Goal: Book appointment/travel/reservation

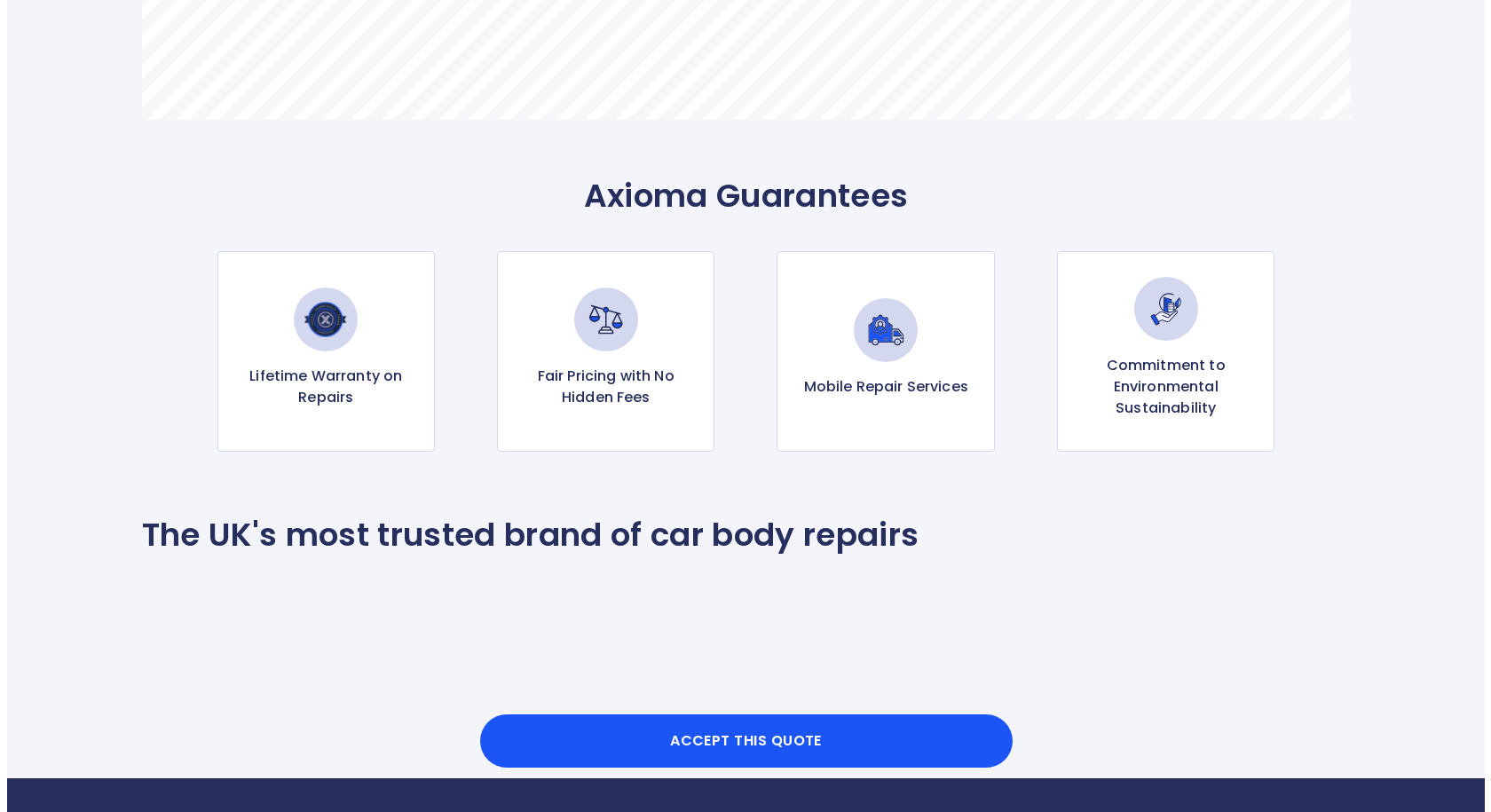
scroll to position [1686, 0]
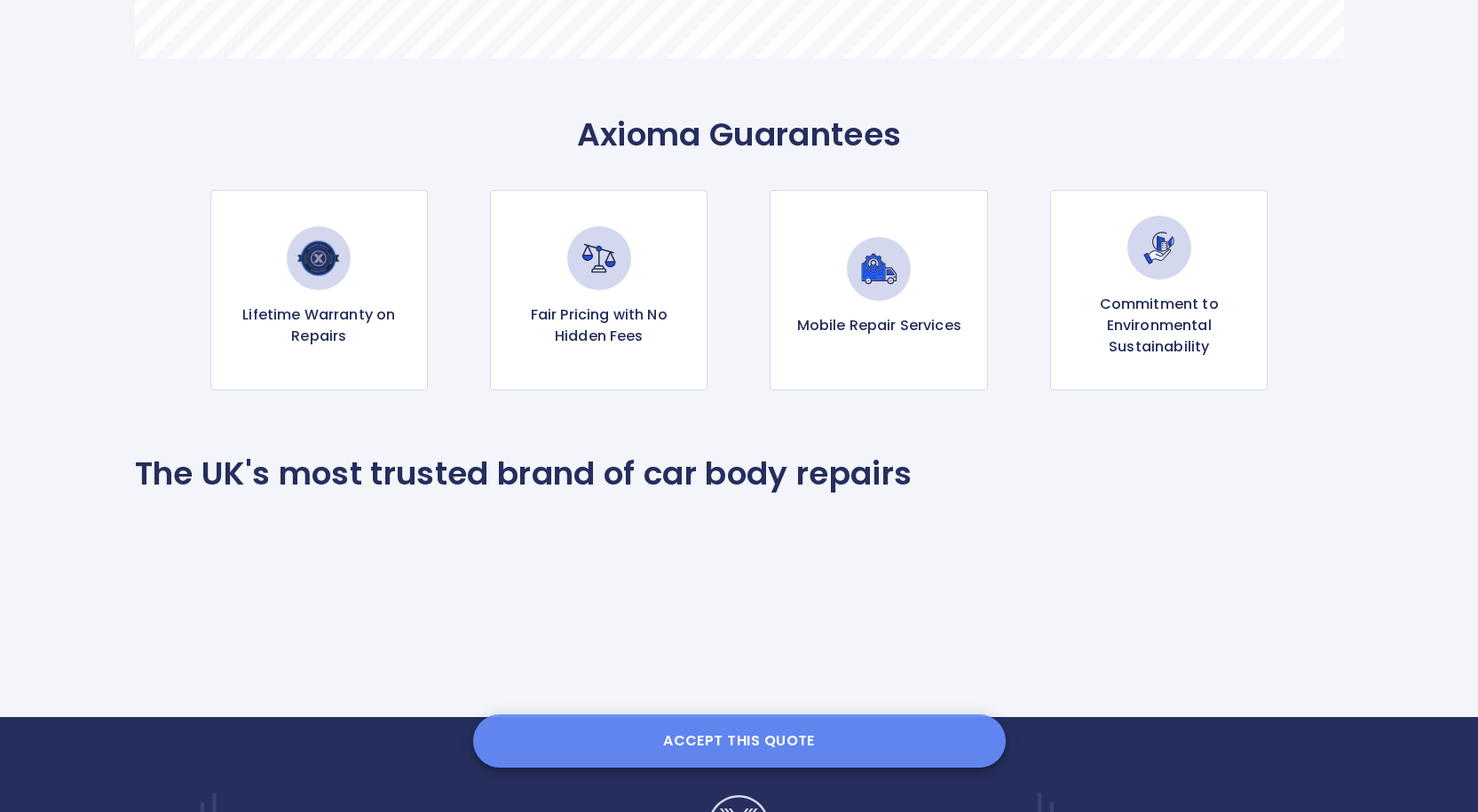
click at [730, 730] on button "Accept this Quote" at bounding box center [739, 742] width 532 height 54
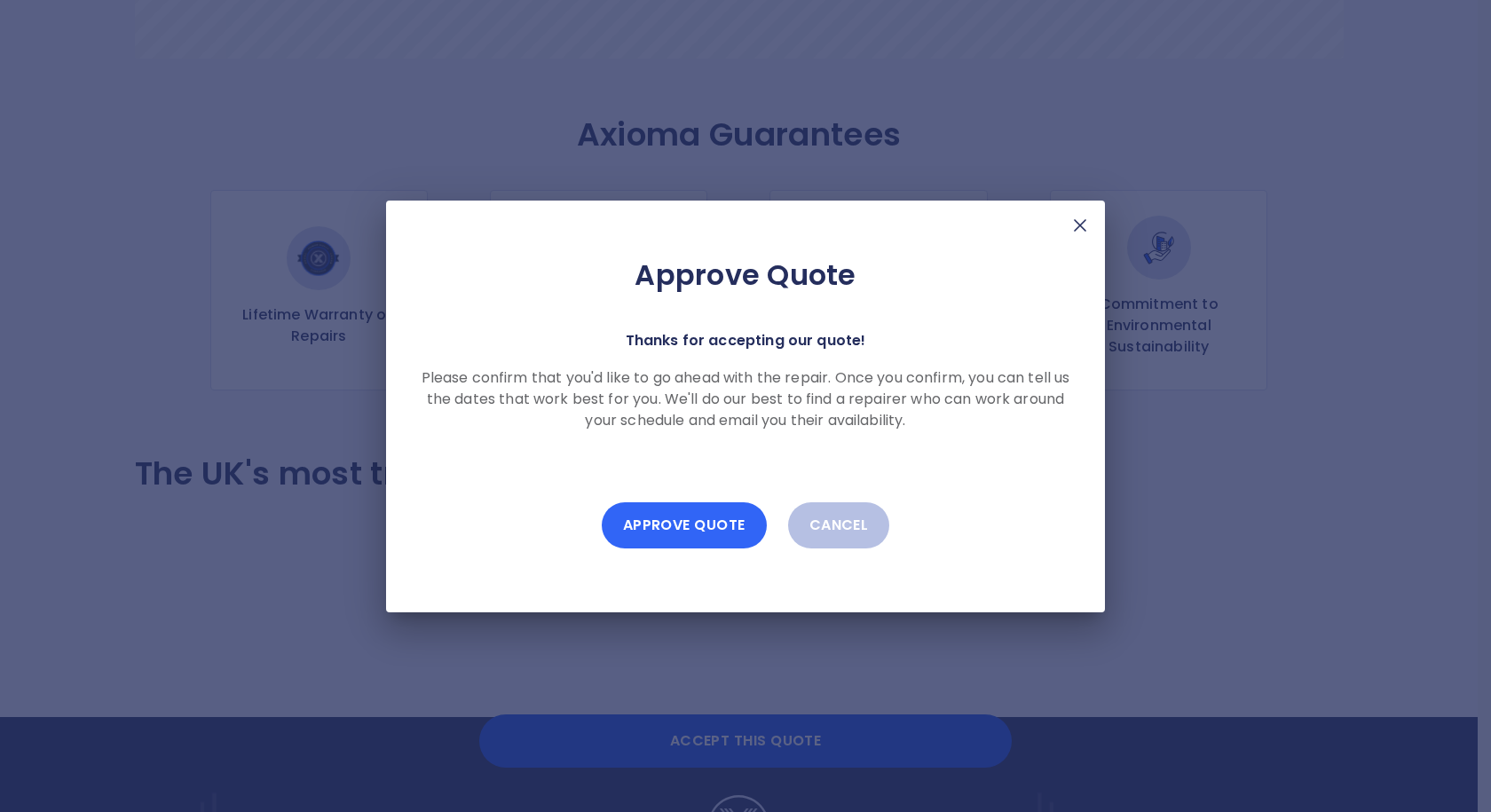
click at [693, 514] on button "Approve Quote" at bounding box center [684, 526] width 165 height 46
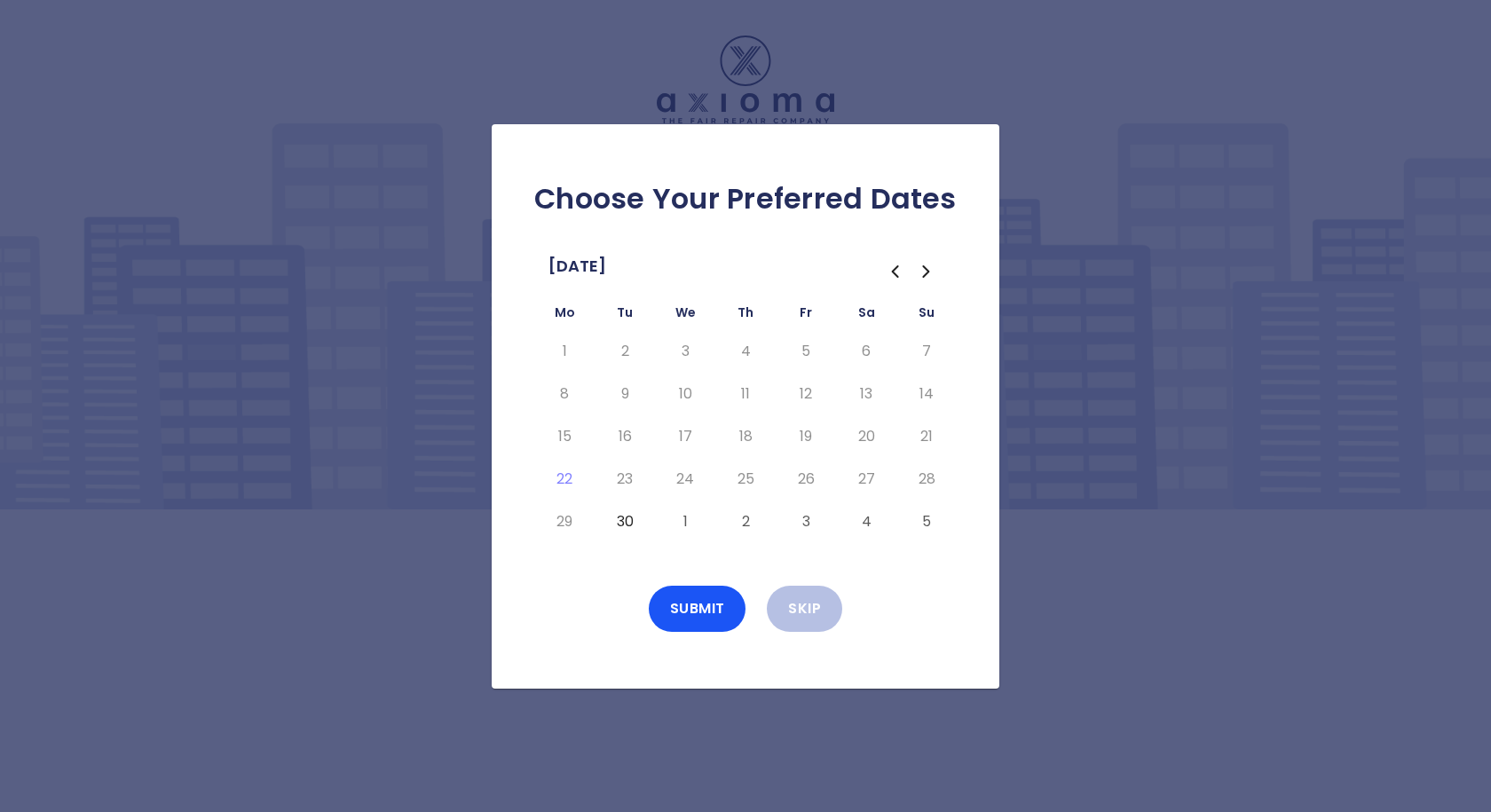
click at [559, 473] on body "Choose Your Preferred Dates [DATE] Mo Tu We Th Fr Sa Su 1 2 3 4 5 6 7 8 9 10 11…" at bounding box center [746, 406] width 1491 height 812
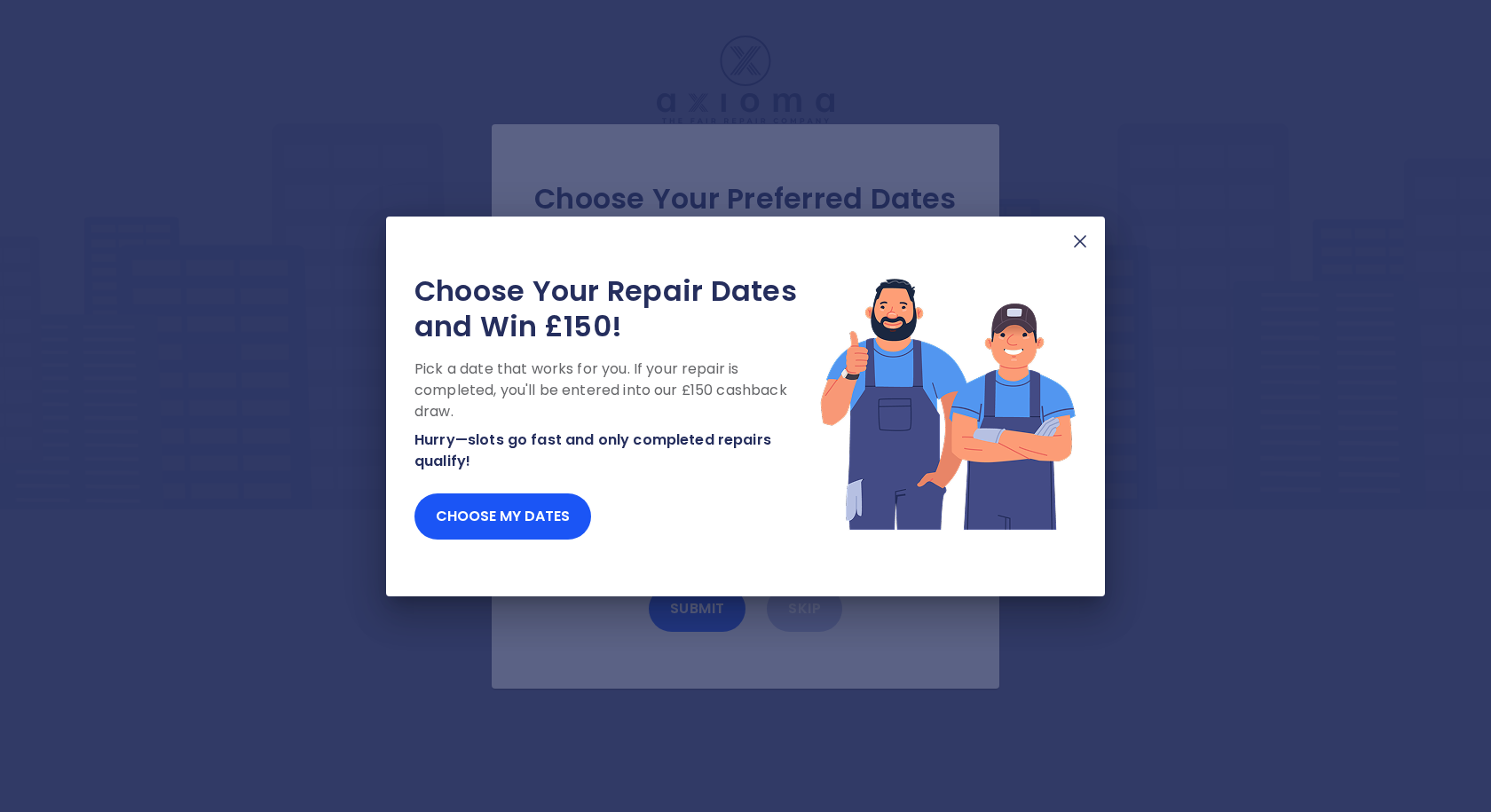
click at [311, 376] on div "Choose Your Repair Dates and Win £150! Pick a date that works for you. If your …" at bounding box center [746, 406] width 1491 height 812
click at [1071, 244] on img at bounding box center [1080, 241] width 21 height 21
click at [522, 505] on button "Choose my dates" at bounding box center [503, 517] width 177 height 46
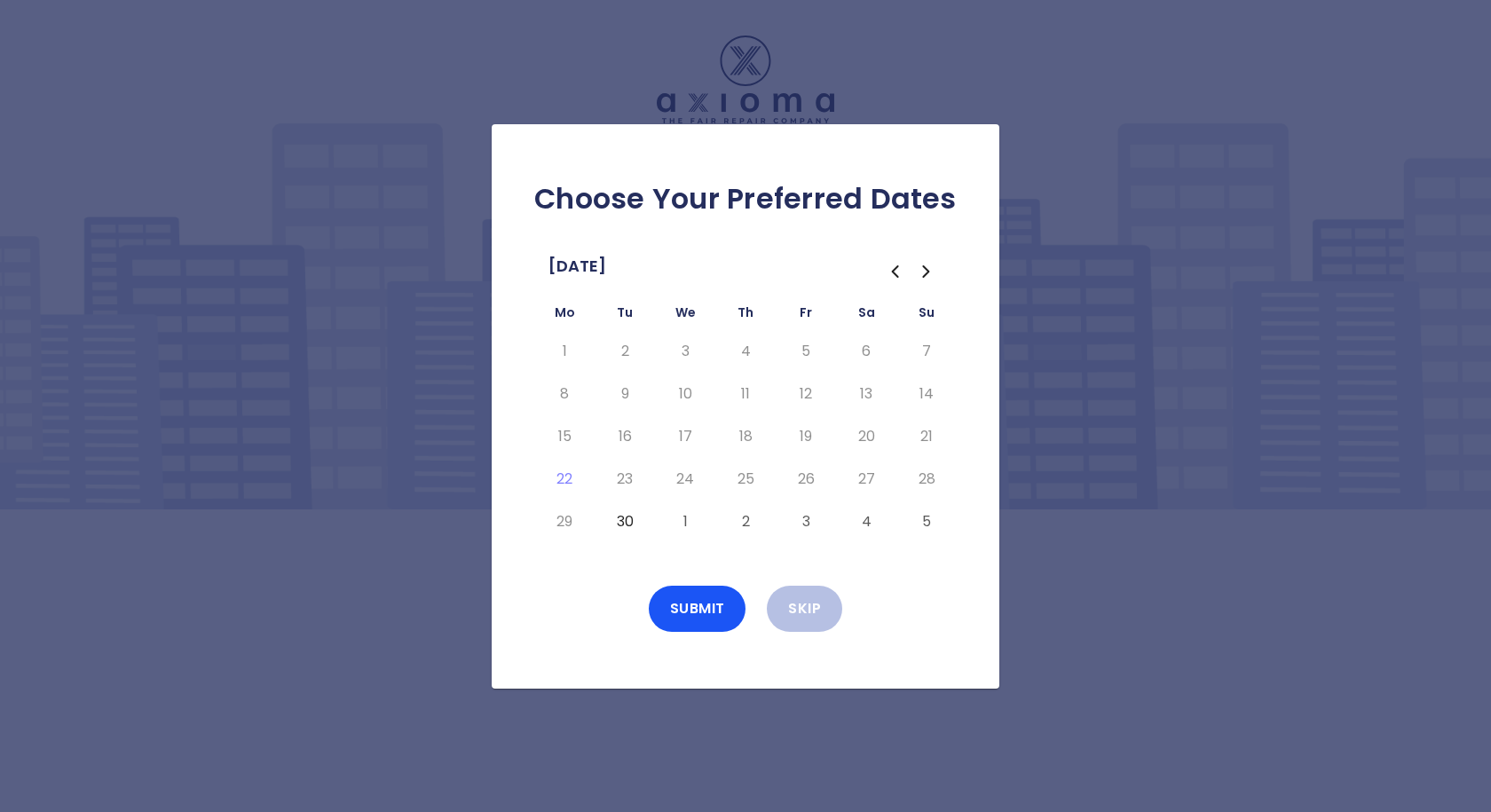
click at [871, 56] on div "Choose Your Preferred Dates [DATE] Mo Tu We Th Fr Sa Su 1 2 3 4 5 6 7 8 9 10 11…" at bounding box center [746, 406] width 1491 height 812
click at [1056, 536] on div "Choose Your Preferred Dates [DATE] Mo Tu We Th Fr Sa Su 1 2 3 4 5 6 7 8 9 10 11…" at bounding box center [746, 406] width 1491 height 812
click at [1056, 534] on div "Choose Your Preferred Dates [DATE] Mo Tu We Th Fr Sa Su 1 2 3 4 5 6 7 8 9 10 11…" at bounding box center [746, 406] width 1491 height 812
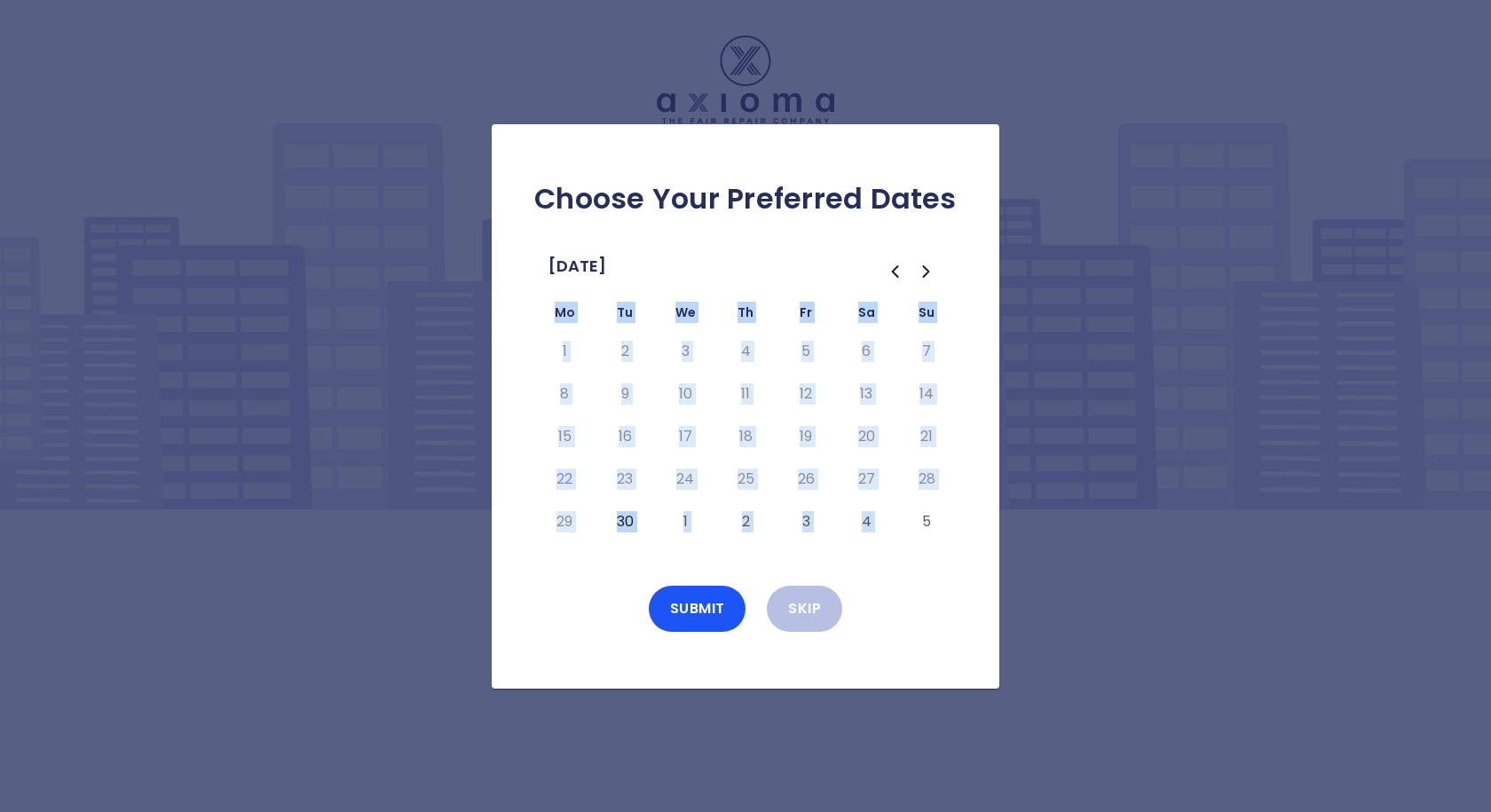
click at [1056, 534] on div "Choose Your Preferred Dates [DATE] Mo Tu We Th Fr Sa Su 1 2 3 4 5 6 7 8 9 10 11…" at bounding box center [746, 406] width 1491 height 812
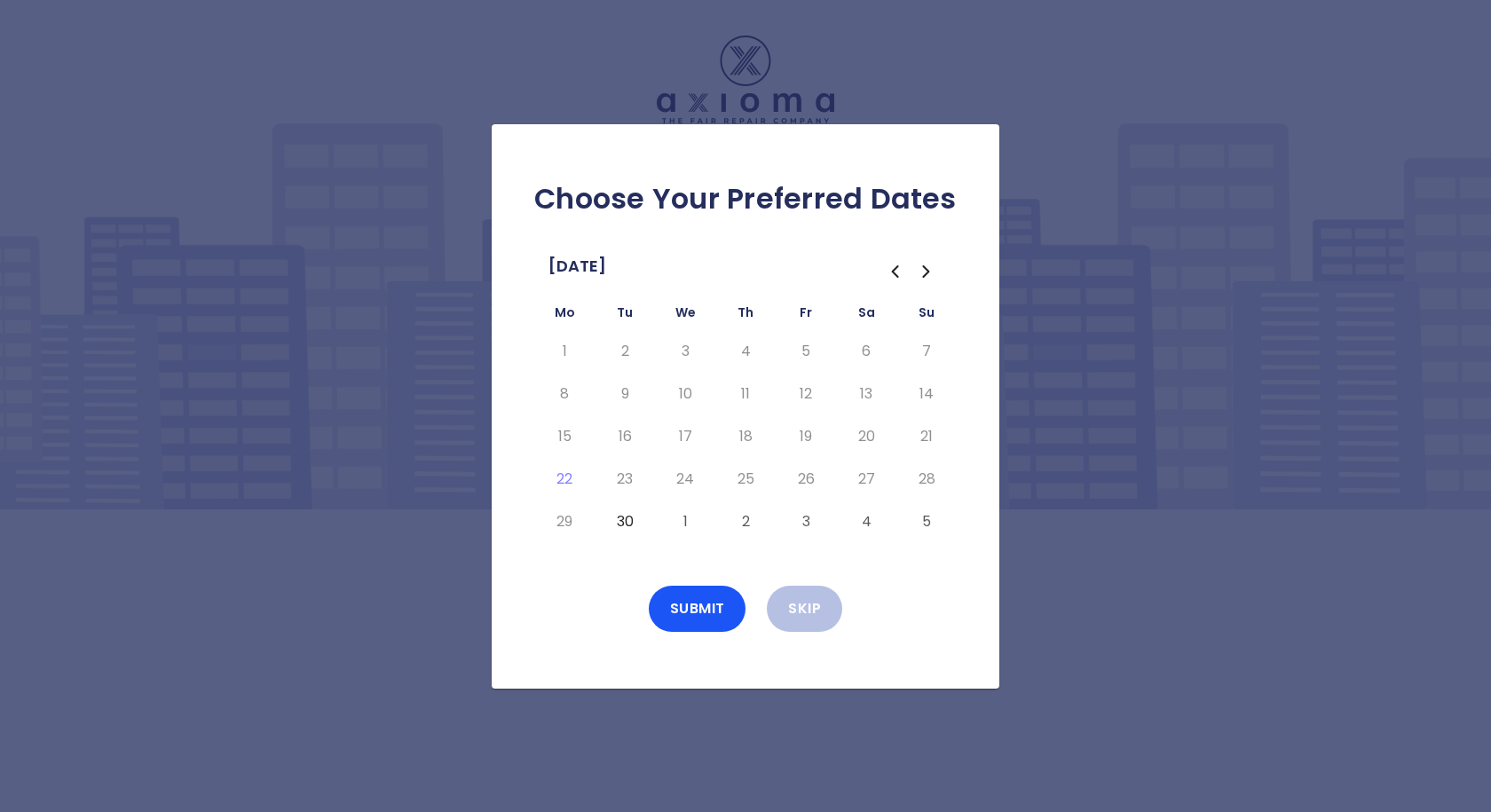
click at [1045, 575] on div "Choose Your Preferred Dates [DATE] Mo Tu We Th Fr Sa Su 1 2 3 4 5 6 7 8 9 10 11…" at bounding box center [746, 406] width 1491 height 812
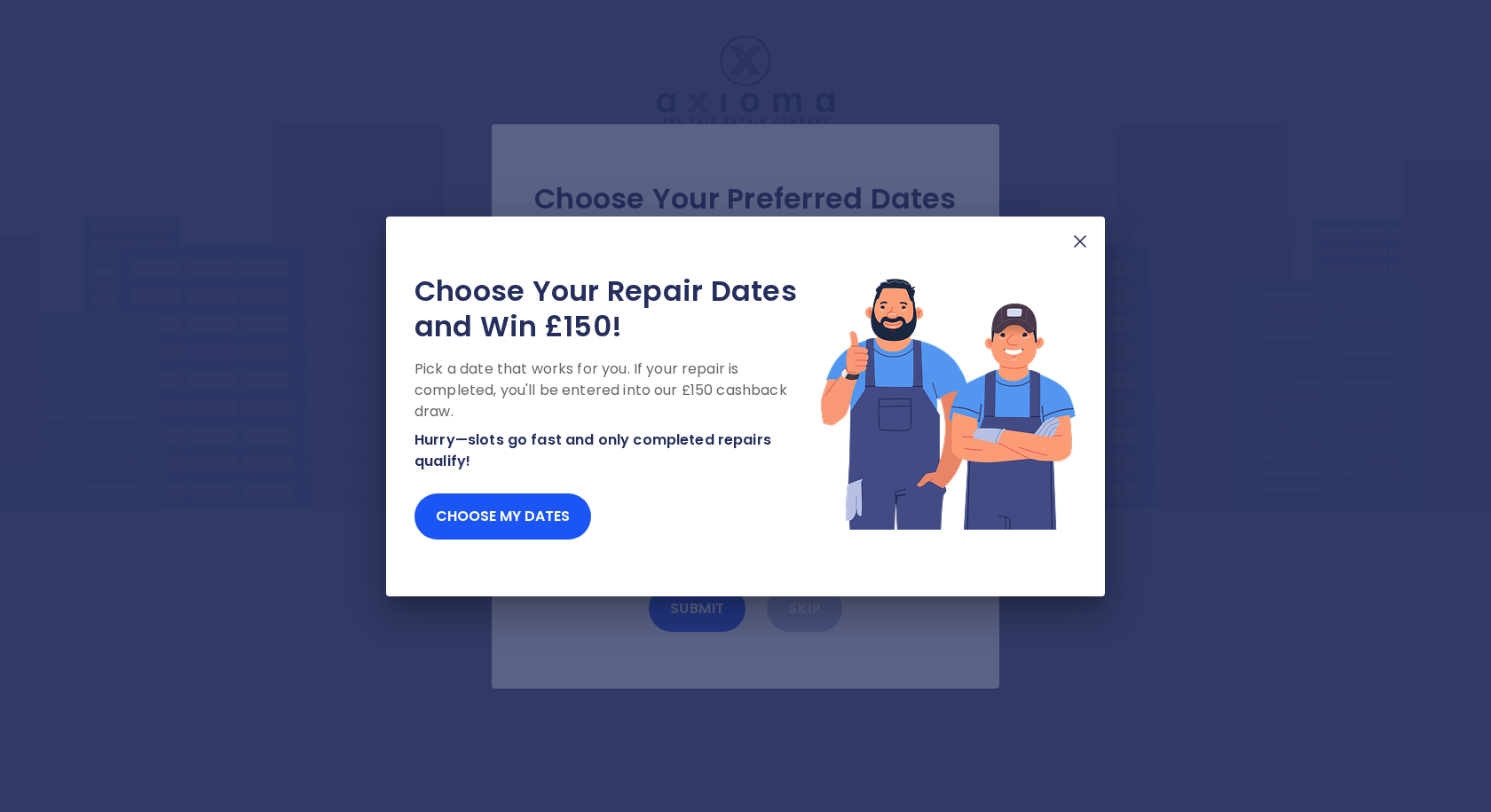
click at [1077, 245] on img at bounding box center [1080, 241] width 21 height 21
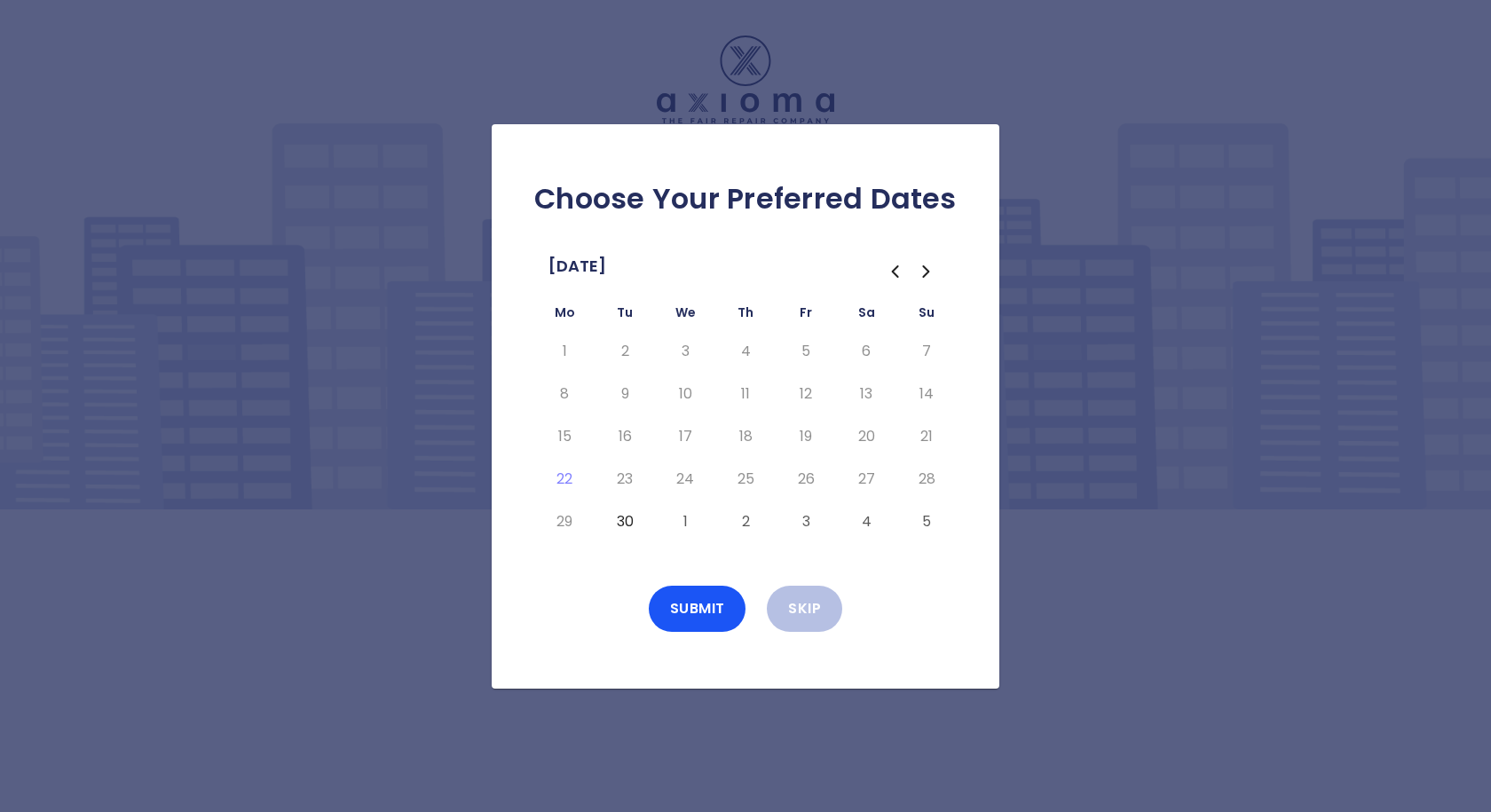
click at [655, 53] on div "Choose Your Preferred Dates [DATE] Mo Tu We Th Fr Sa Su 1 2 3 4 5 6 7 8 9 10 11…" at bounding box center [746, 406] width 1491 height 812
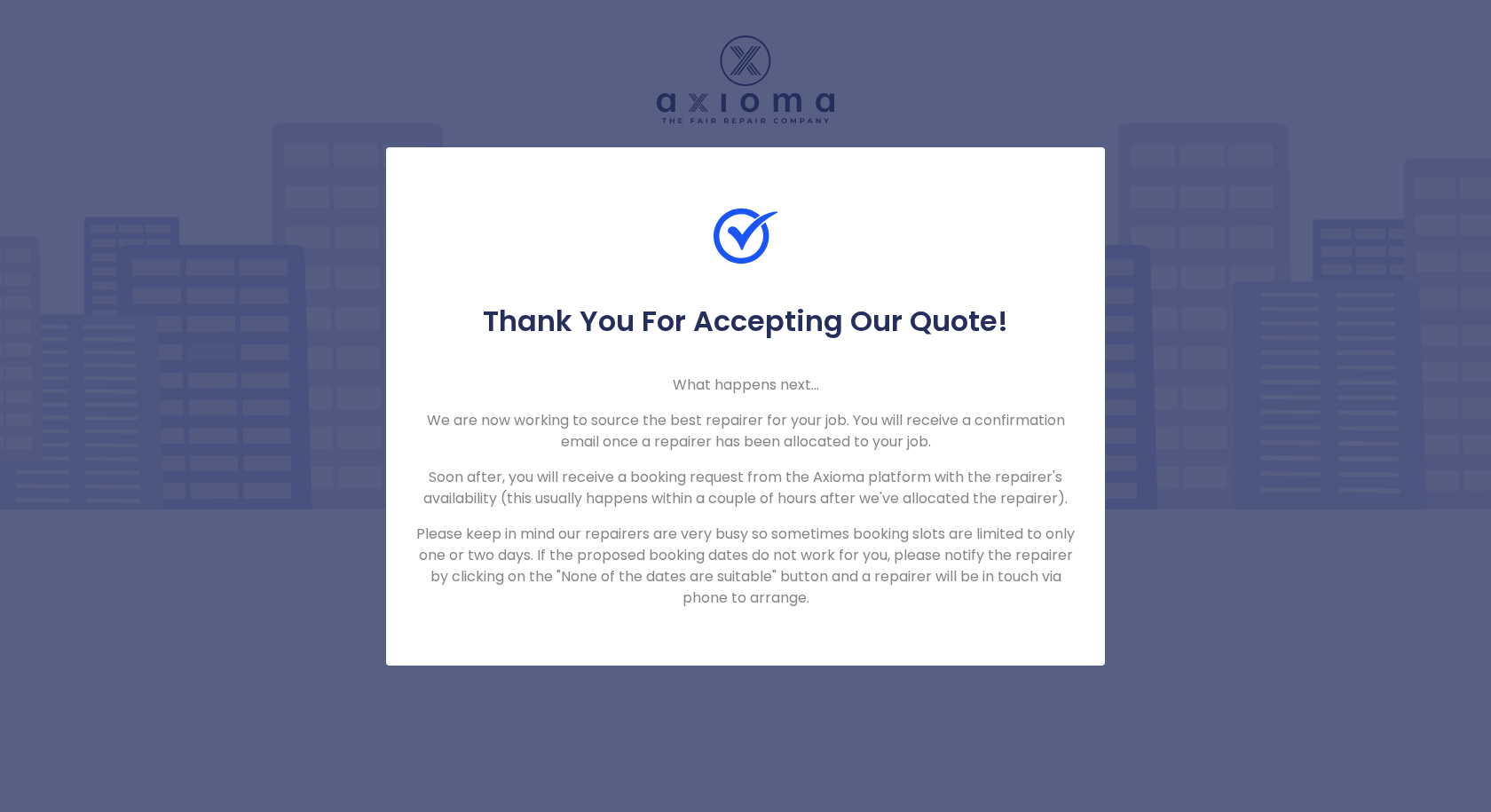
click at [416, 56] on div "Thank You For Accepting Our Quote! What happens next... We are now working to s…" at bounding box center [746, 406] width 1491 height 812
drag, startPoint x: 193, startPoint y: 28, endPoint x: 182, endPoint y: 17, distance: 15.6
click at [192, 28] on div "Thank You For Accepting Our Quote! What happens next... We are now working to s…" at bounding box center [746, 406] width 1491 height 812
drag, startPoint x: 923, startPoint y: 231, endPoint x: 926, endPoint y: 123, distance: 108.0
click at [923, 225] on div at bounding box center [746, 253] width 719 height 99
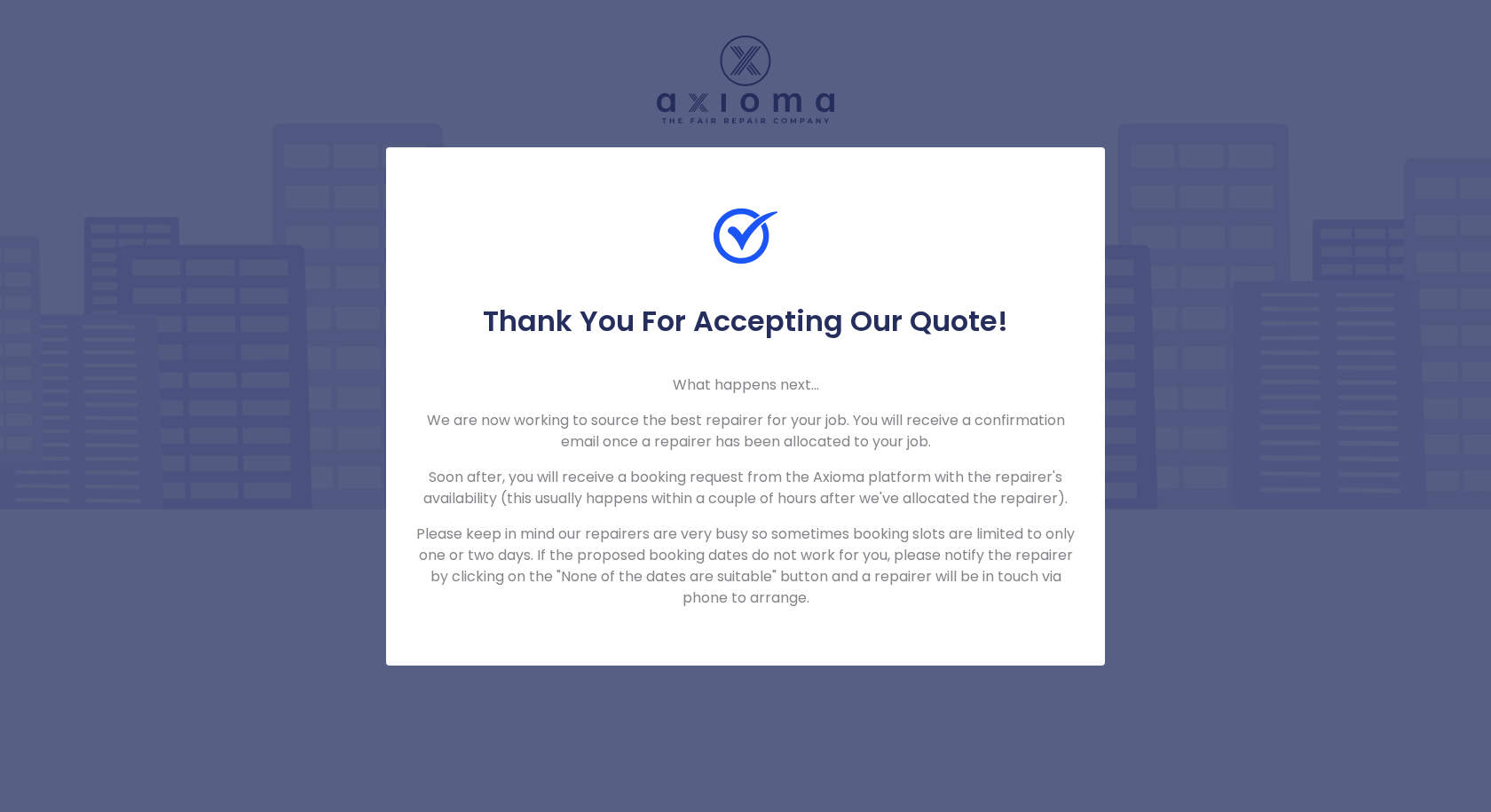
click at [923, 83] on div "Thank You For Accepting Our Quote! What happens next... We are now working to s…" at bounding box center [746, 406] width 1491 height 812
click at [923, 87] on div "Thank You For Accepting Our Quote! What happens next... We are now working to s…" at bounding box center [746, 406] width 1491 height 812
click at [925, 94] on div "Thank You For Accepting Our Quote! What happens next... We are now working to s…" at bounding box center [746, 406] width 1491 height 812
click at [928, 101] on div "Thank You For Accepting Our Quote! What happens next... We are now working to s…" at bounding box center [746, 406] width 1491 height 812
click at [923, 103] on div "Thank You For Accepting Our Quote! What happens next... We are now working to s…" at bounding box center [746, 406] width 1491 height 812
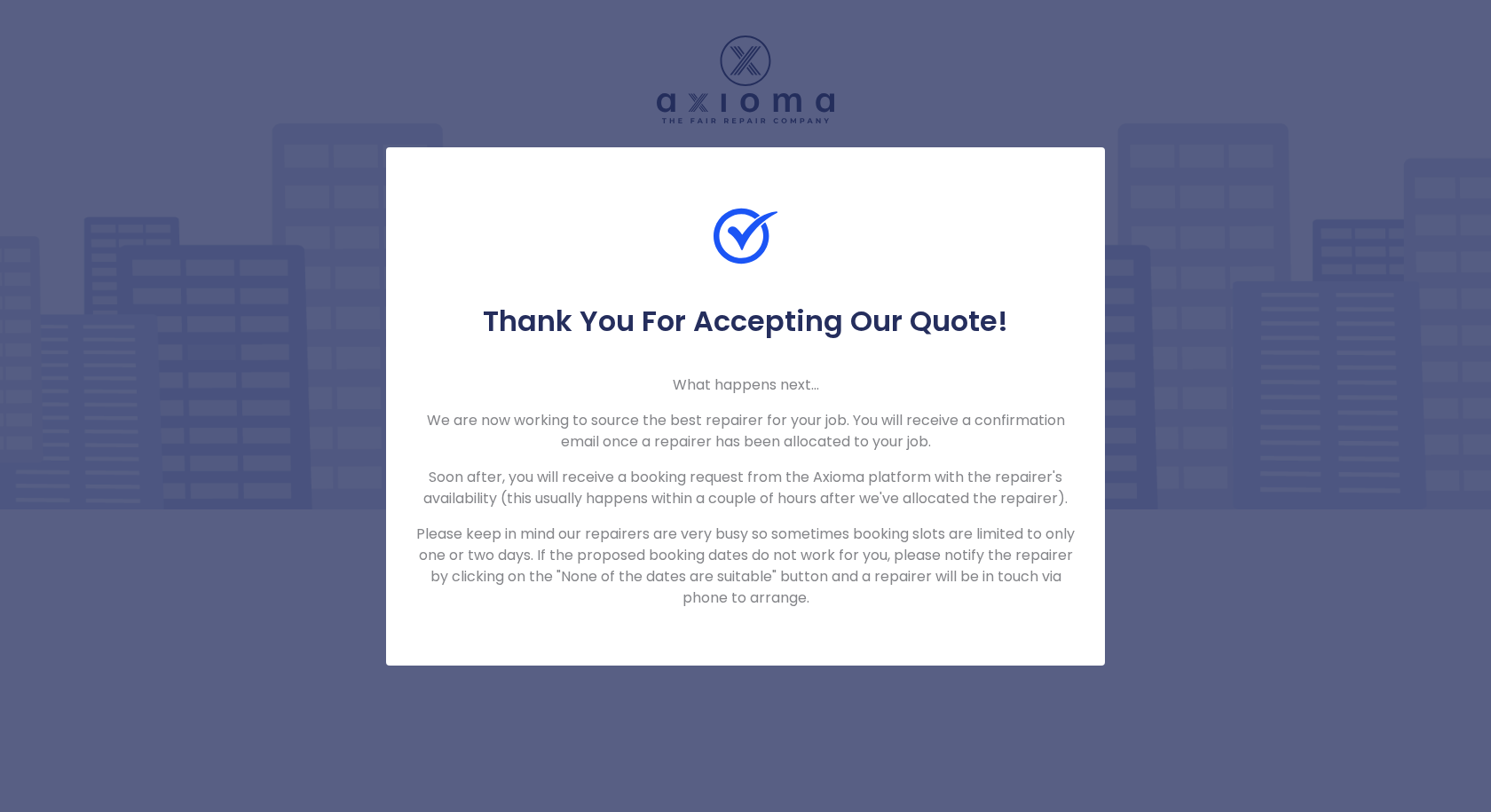
click at [919, 106] on div "Thank You For Accepting Our Quote! What happens next... We are now working to s…" at bounding box center [746, 406] width 1491 height 812
click at [925, 109] on div "Thank You For Accepting Our Quote! What happens next... We are now working to s…" at bounding box center [746, 406] width 1491 height 812
click at [920, 109] on div "Thank You For Accepting Our Quote! What happens next... We are now working to s…" at bounding box center [746, 406] width 1491 height 812
drag, startPoint x: 808, startPoint y: 274, endPoint x: 314, endPoint y: 160, distance: 507.0
click at [780, 265] on div at bounding box center [746, 253] width 719 height 99
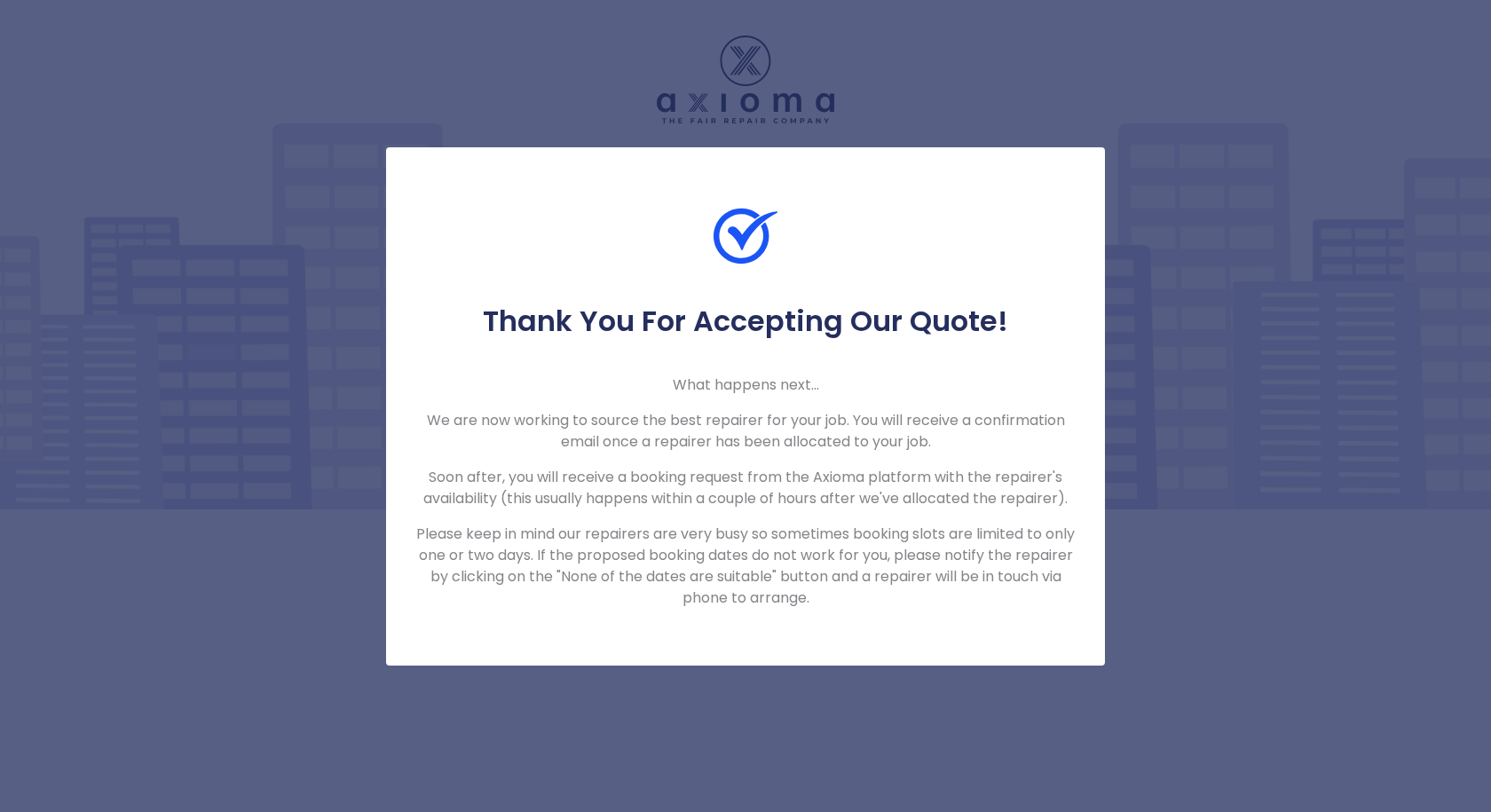
click at [615, 575] on p "Please keep in mind our repairers are very busy so sometimes booking slots are …" at bounding box center [746, 567] width 662 height 85
click at [742, 577] on p "Please keep in mind our repairers are very busy so sometimes booking slots are …" at bounding box center [746, 567] width 662 height 85
click at [209, 353] on div "Thank You For Accepting Our Quote! What happens next... We are now working to s…" at bounding box center [746, 406] width 1491 height 812
click at [216, 354] on div "Thank You For Accepting Our Quote! What happens next... We are now working to s…" at bounding box center [746, 406] width 1491 height 812
drag, startPoint x: 219, startPoint y: 355, endPoint x: 211, endPoint y: 284, distance: 71.4
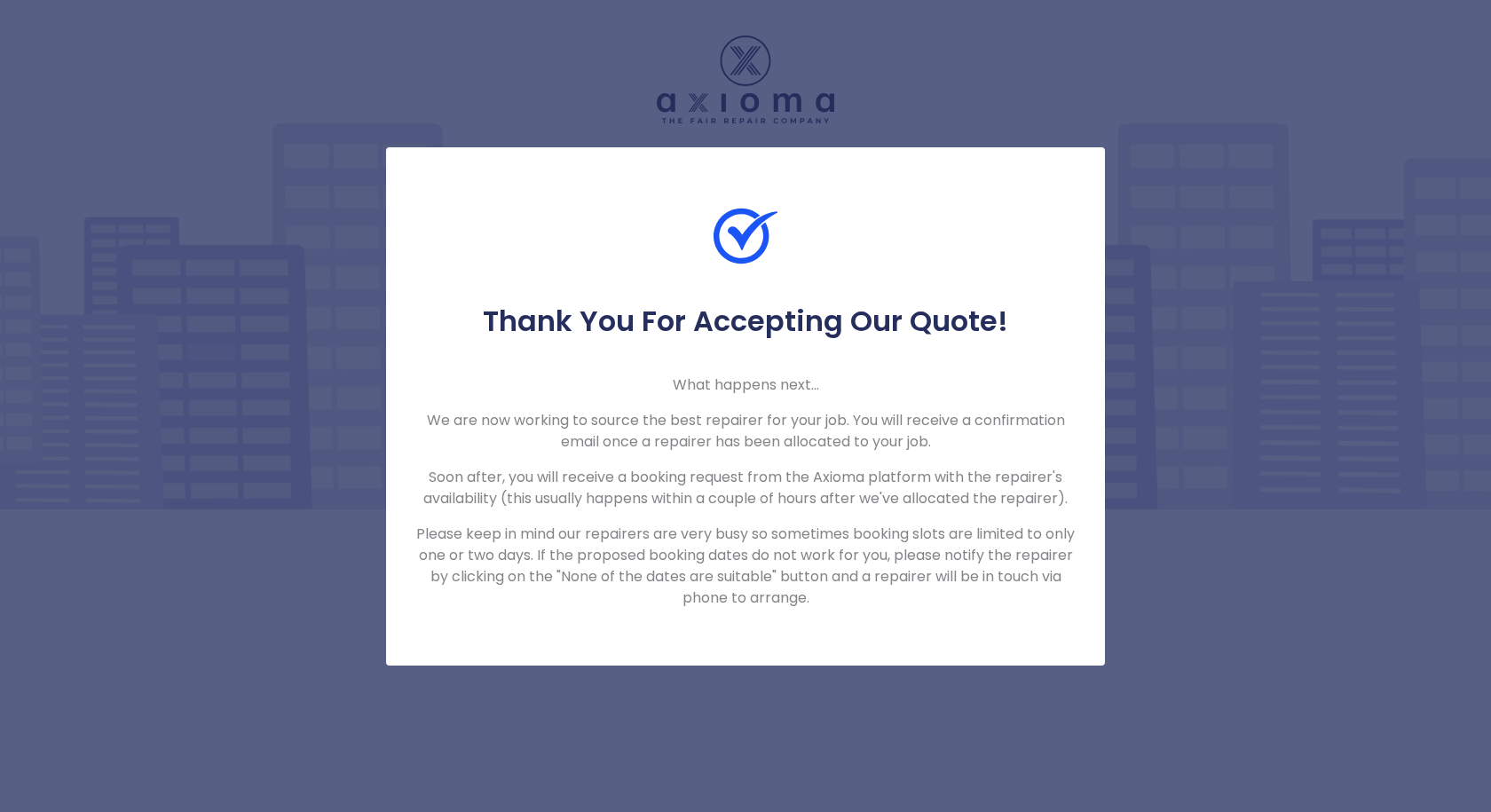
click at [222, 317] on div "Thank You For Accepting Our Quote! What happens next... We are now working to s…" at bounding box center [746, 406] width 1491 height 812
